Goal: Information Seeking & Learning: Check status

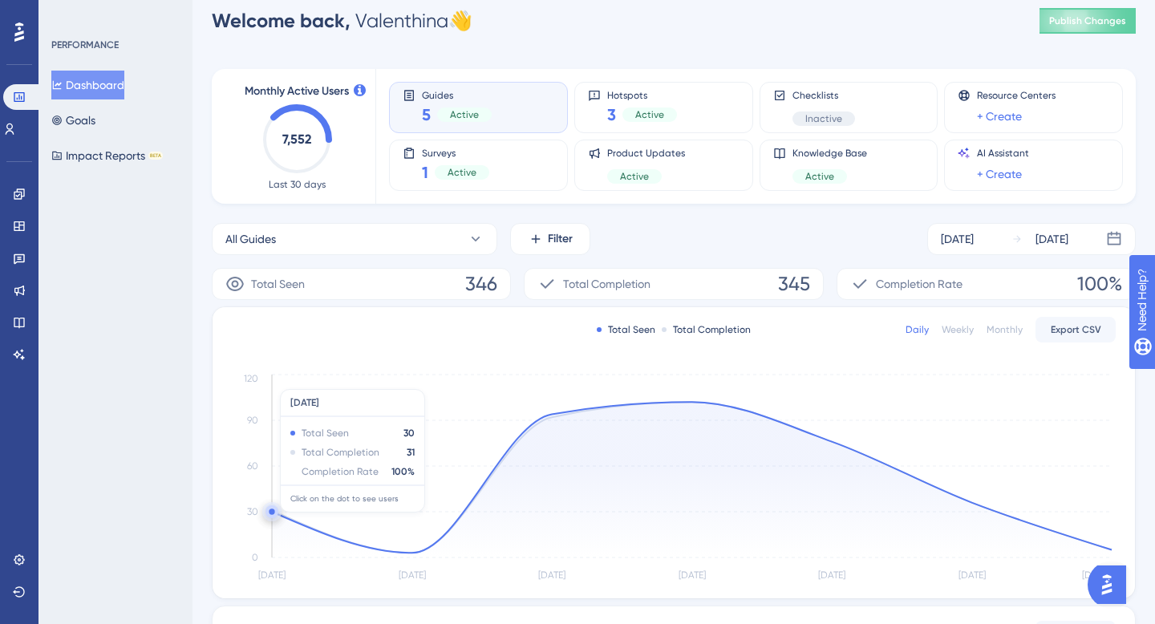
scroll to position [354, 0]
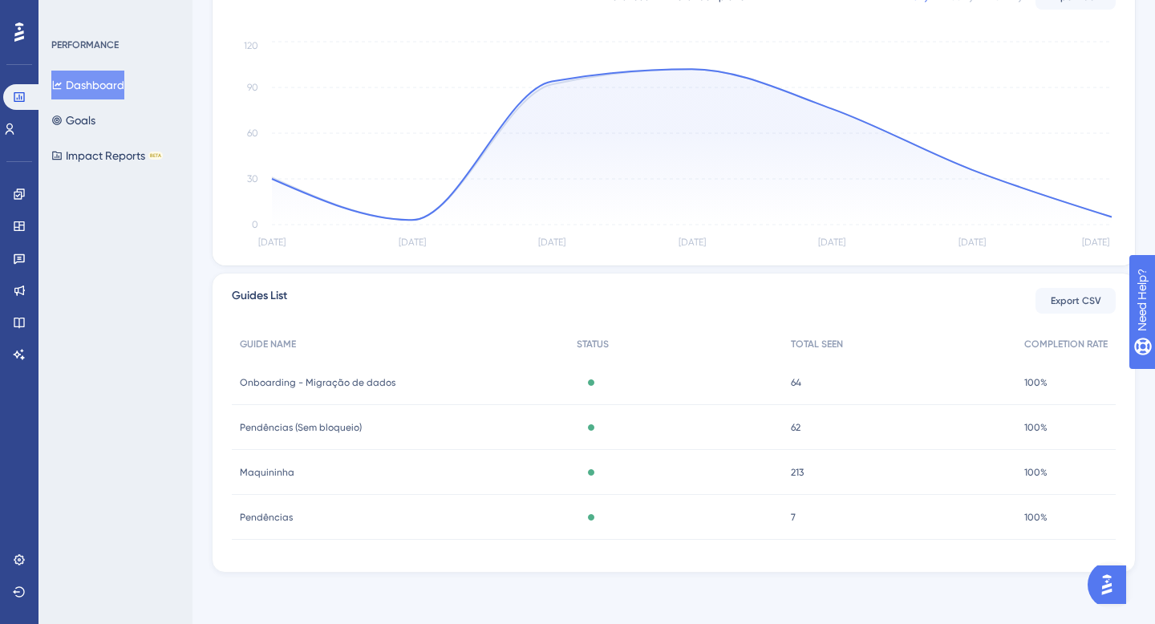
click at [296, 376] on span "Onboarding - Migração de dados" at bounding box center [318, 382] width 156 height 13
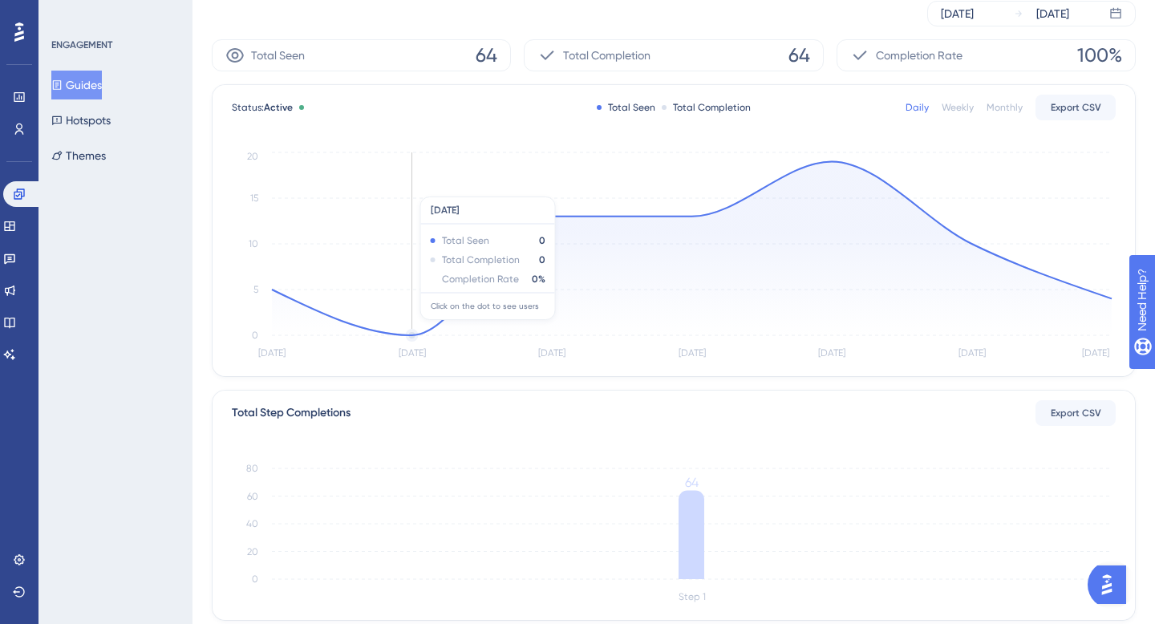
scroll to position [392, 0]
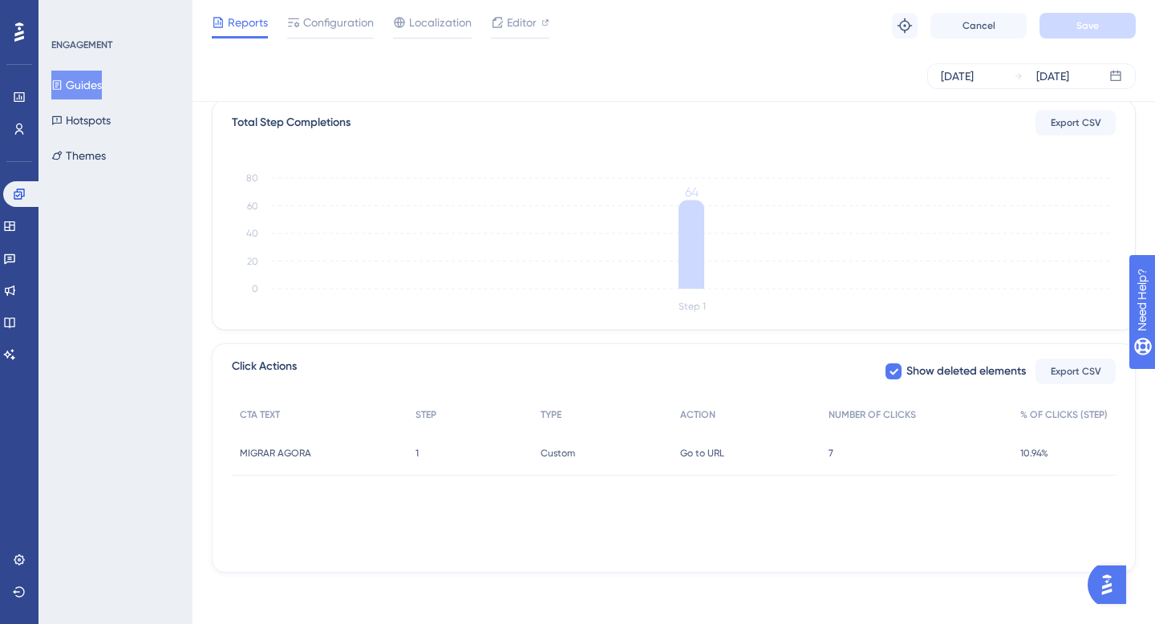
click at [831, 451] on span "7" at bounding box center [831, 453] width 5 height 13
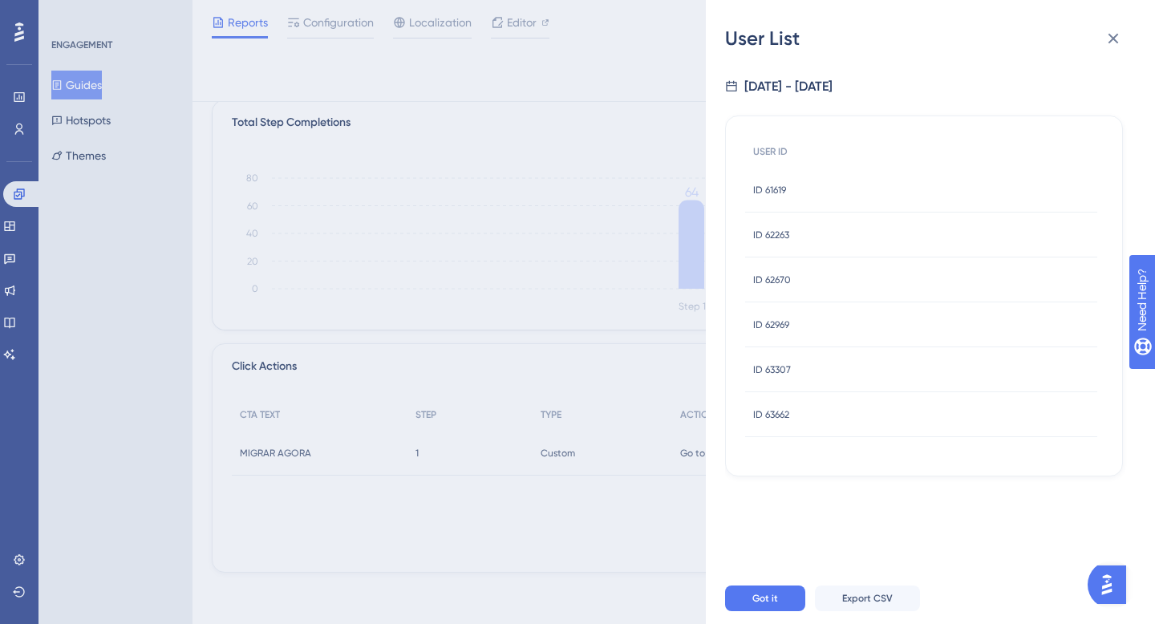
click at [776, 276] on span "ID 62670" at bounding box center [772, 280] width 38 height 13
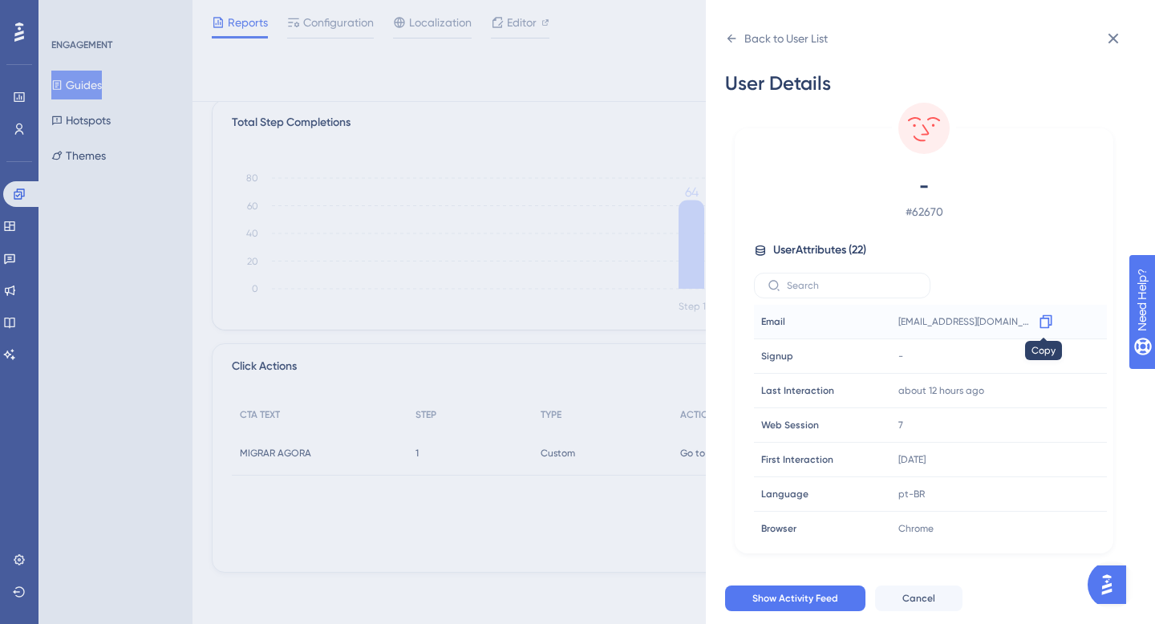
click at [1039, 319] on icon at bounding box center [1046, 322] width 16 height 16
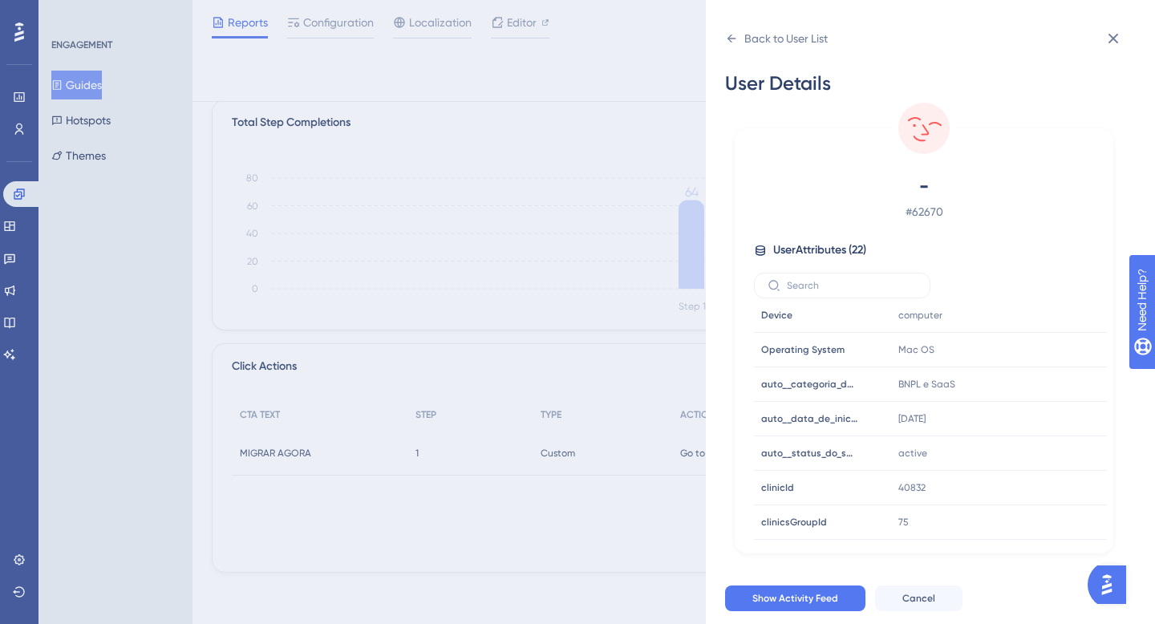
scroll to position [0, 0]
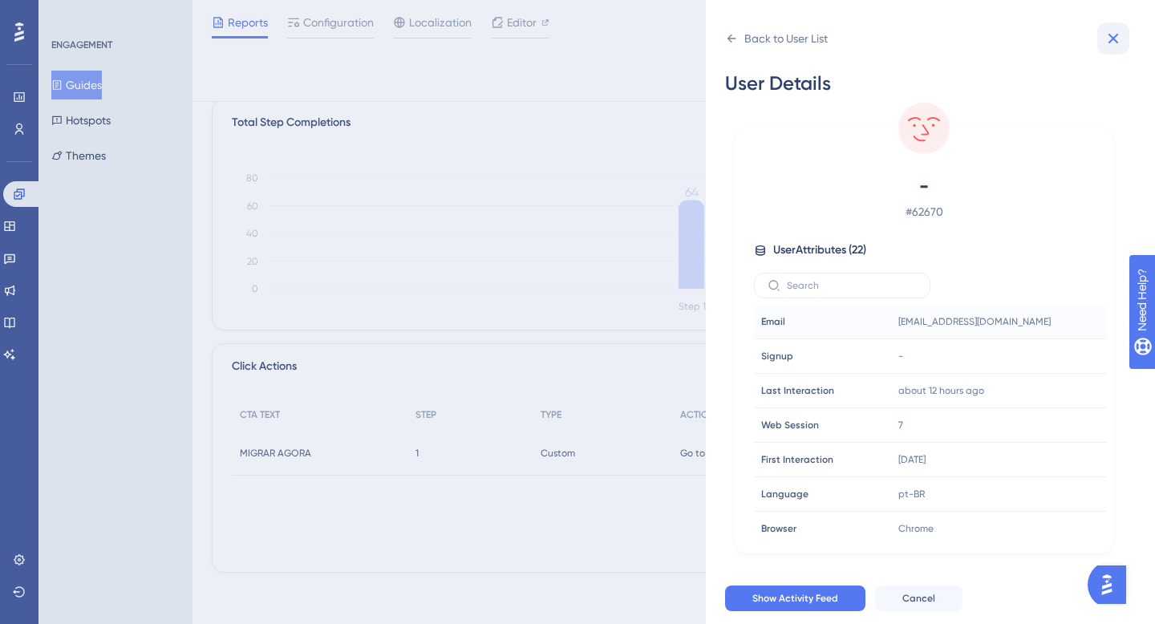
click at [1115, 42] on icon at bounding box center [1113, 38] width 19 height 19
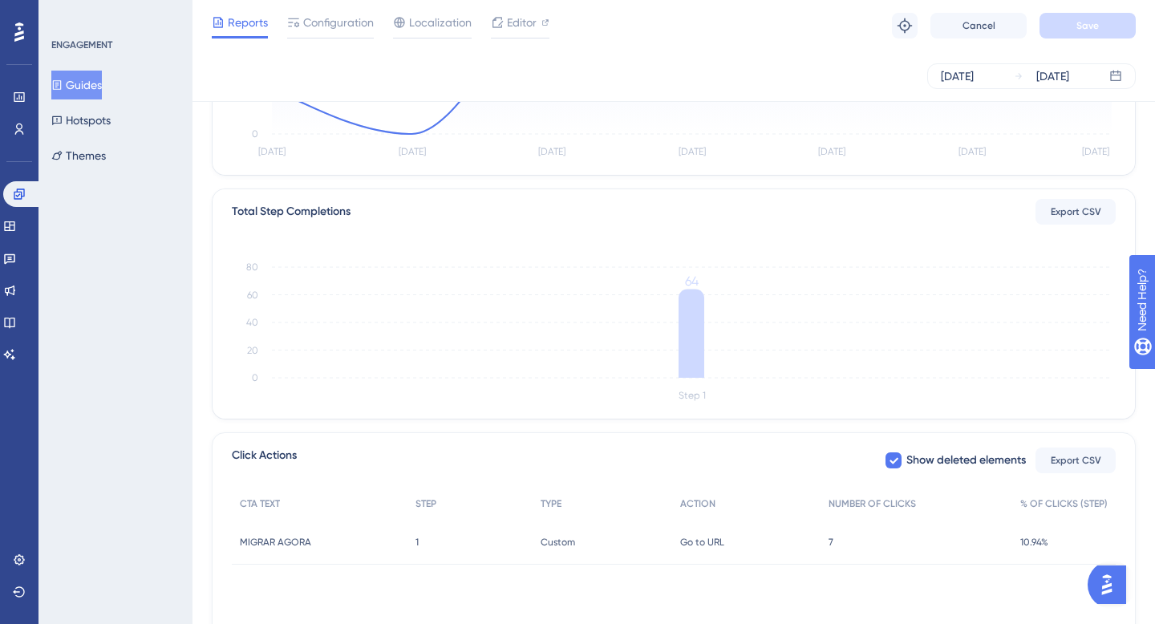
scroll to position [392, 0]
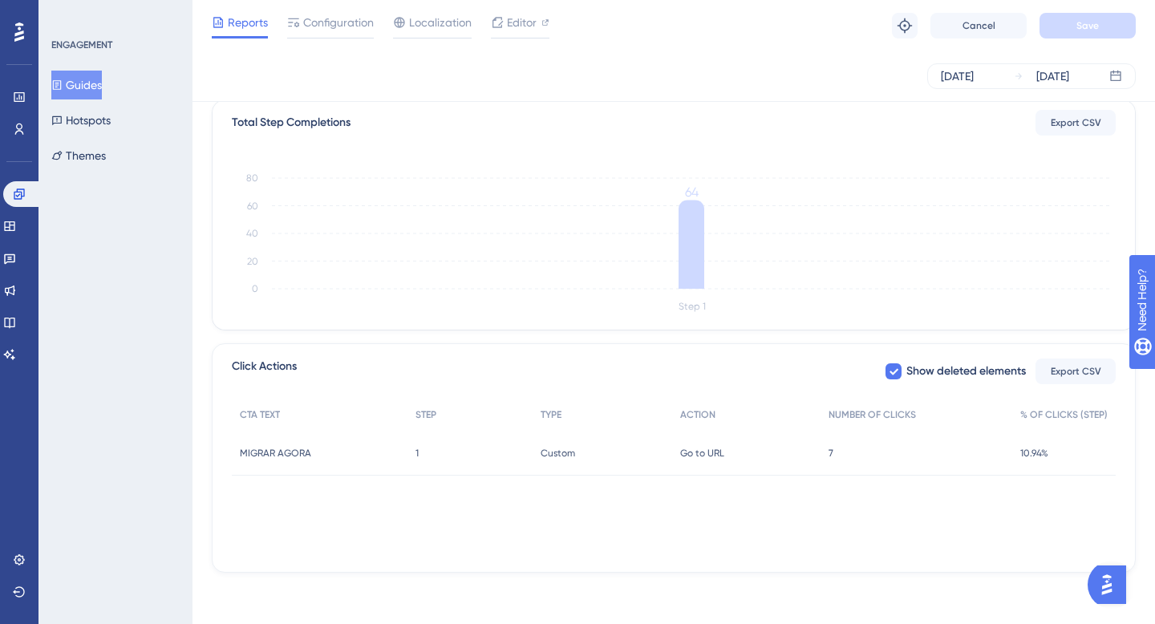
click at [763, 443] on div "Go to URL Go to URL" at bounding box center [746, 453] width 148 height 45
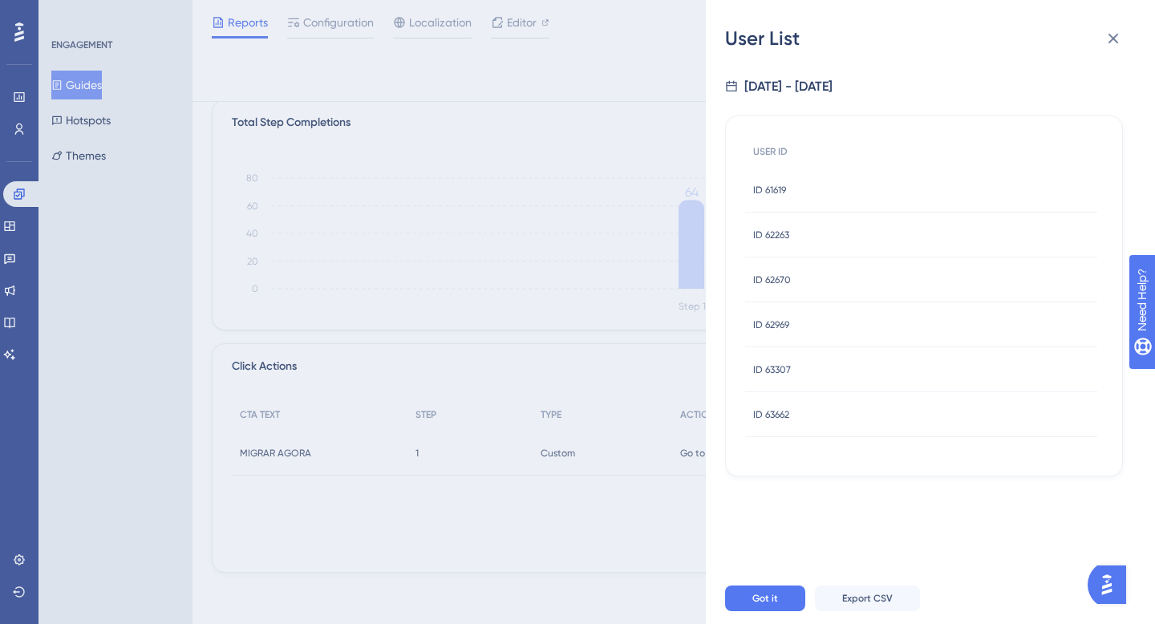
click at [778, 322] on span "ID 62969" at bounding box center [771, 325] width 36 height 13
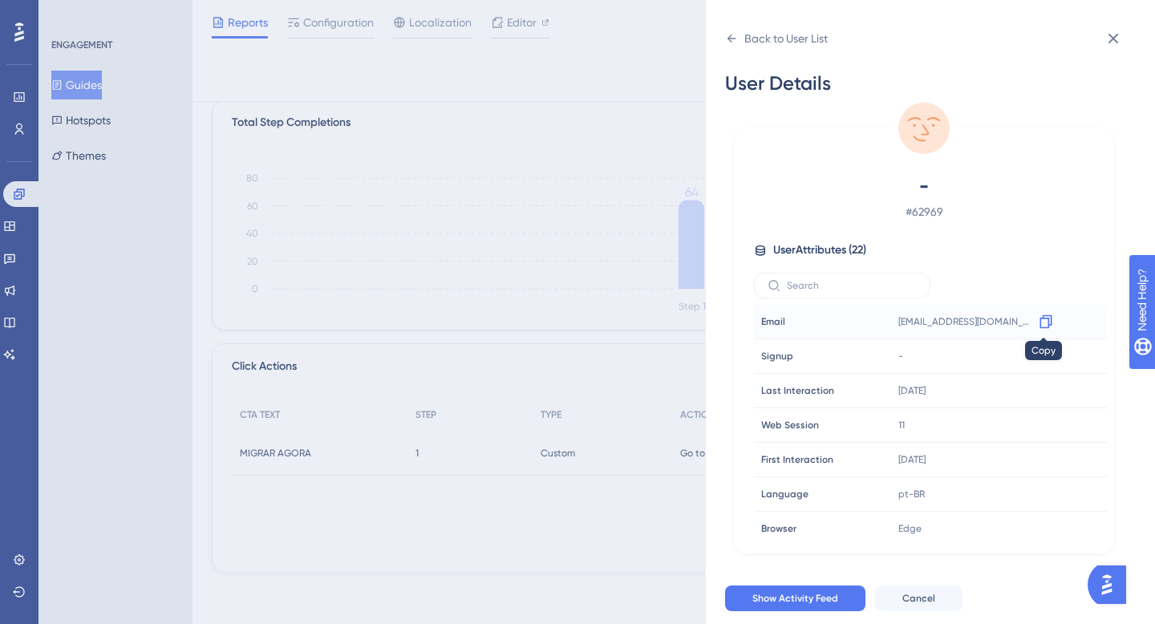
click at [1038, 321] on icon at bounding box center [1046, 322] width 16 height 16
click at [1115, 35] on icon at bounding box center [1113, 38] width 19 height 19
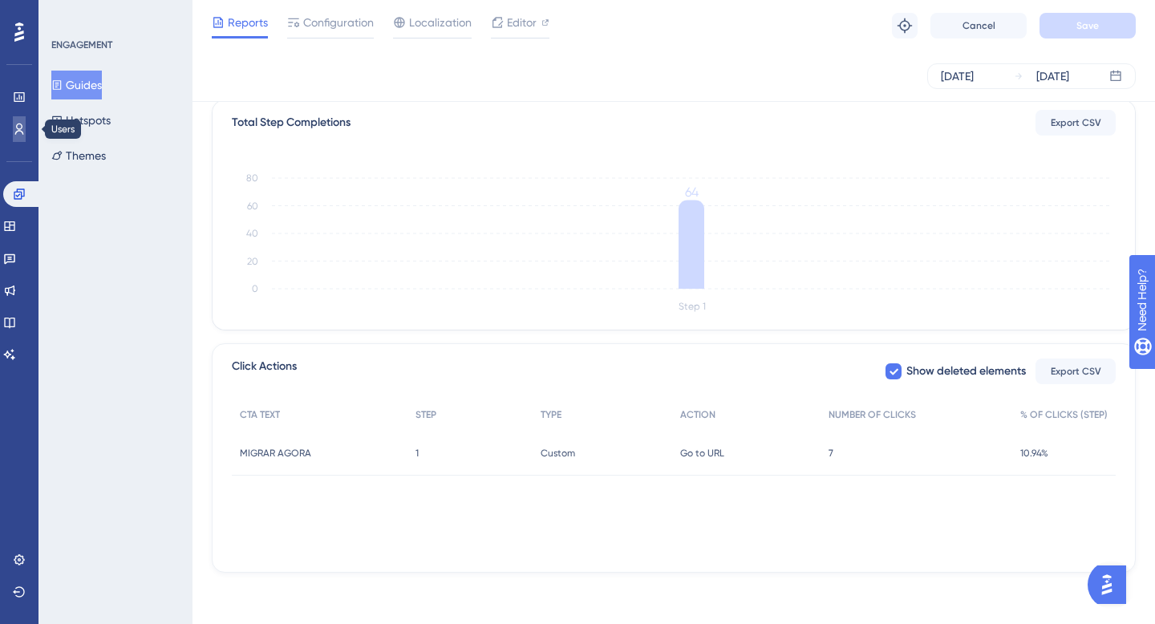
click at [13, 123] on icon at bounding box center [19, 129] width 13 height 13
